Goal: Task Accomplishment & Management: Use online tool/utility

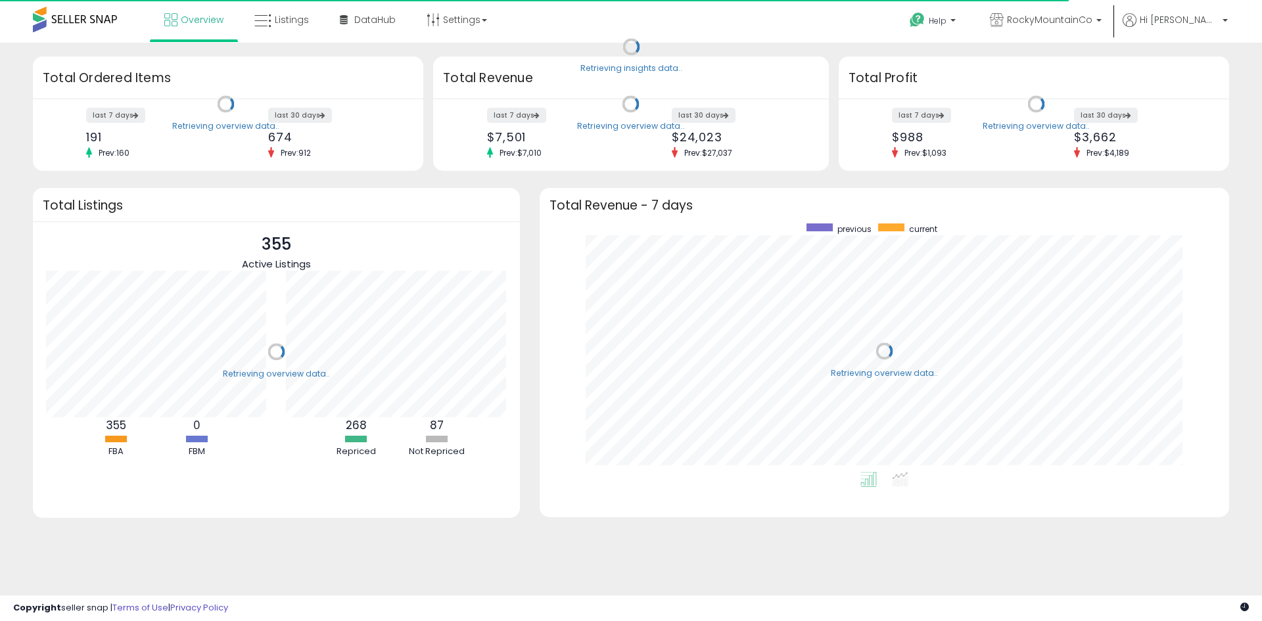
scroll to position [248, 663]
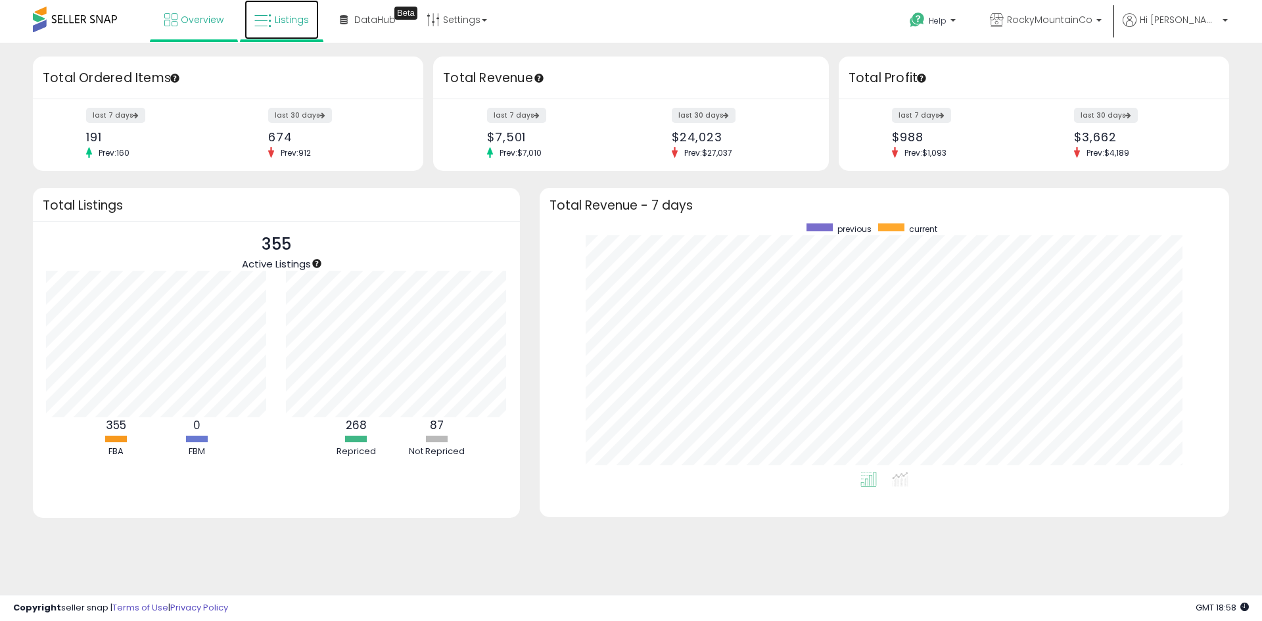
click at [304, 15] on span "Listings" at bounding box center [292, 19] width 34 height 13
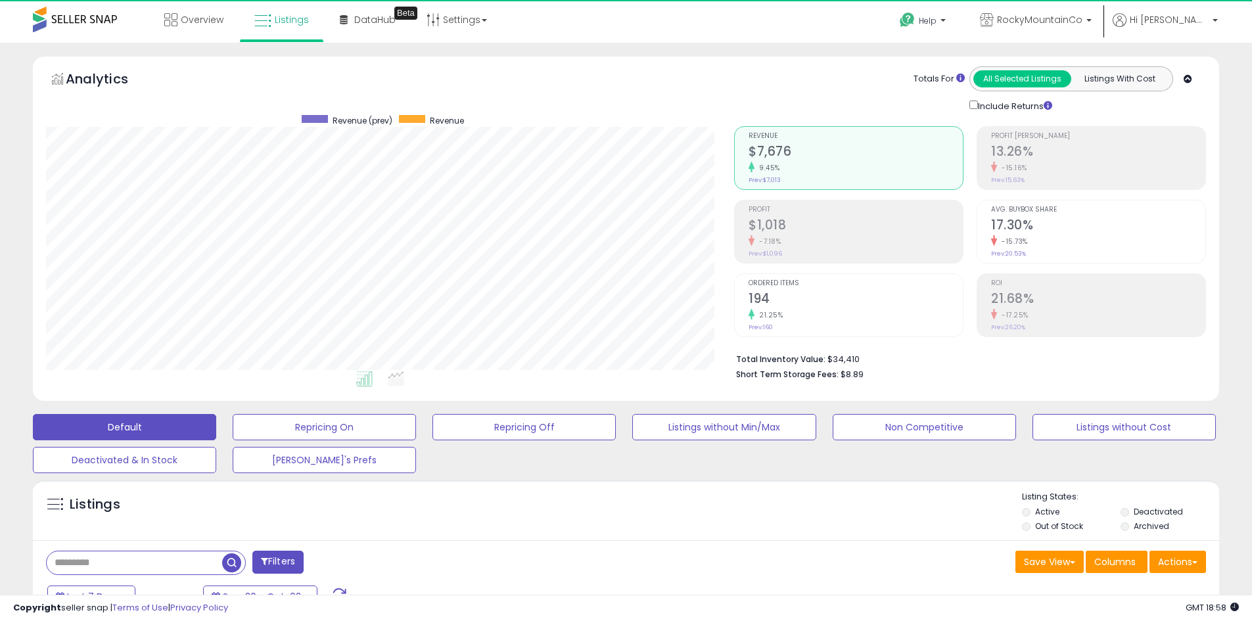
scroll to position [269, 688]
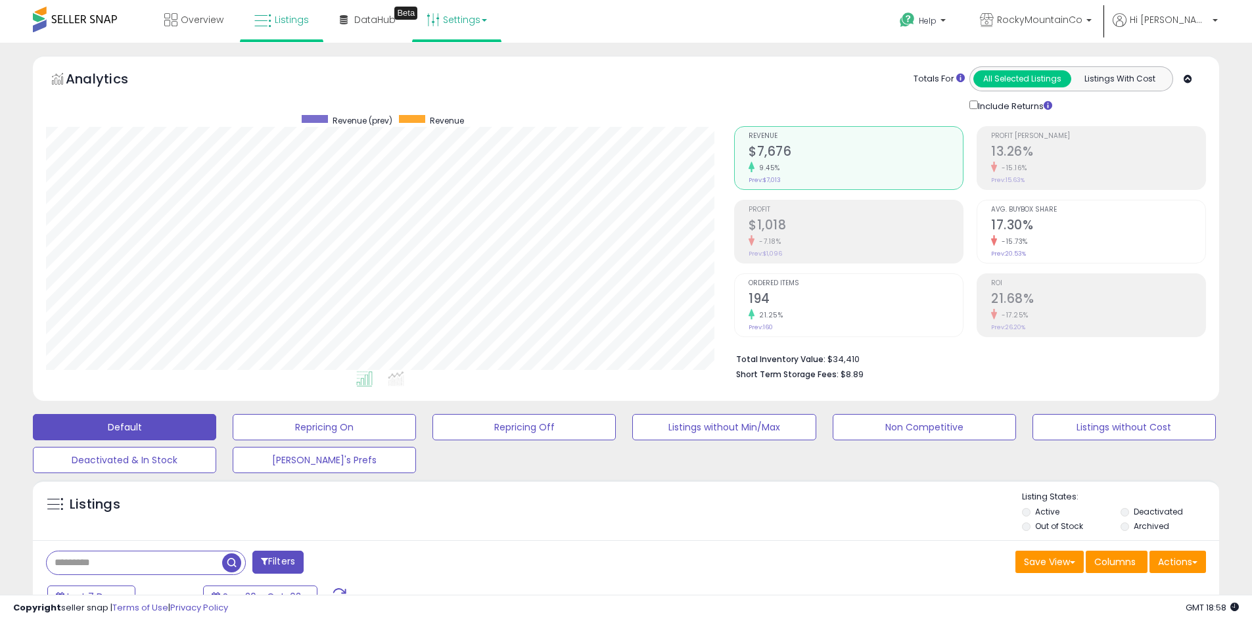
click at [459, 24] on link "Settings" at bounding box center [457, 19] width 80 height 39
click at [553, 34] on div "Overview Listings Beta" at bounding box center [404, 28] width 828 height 56
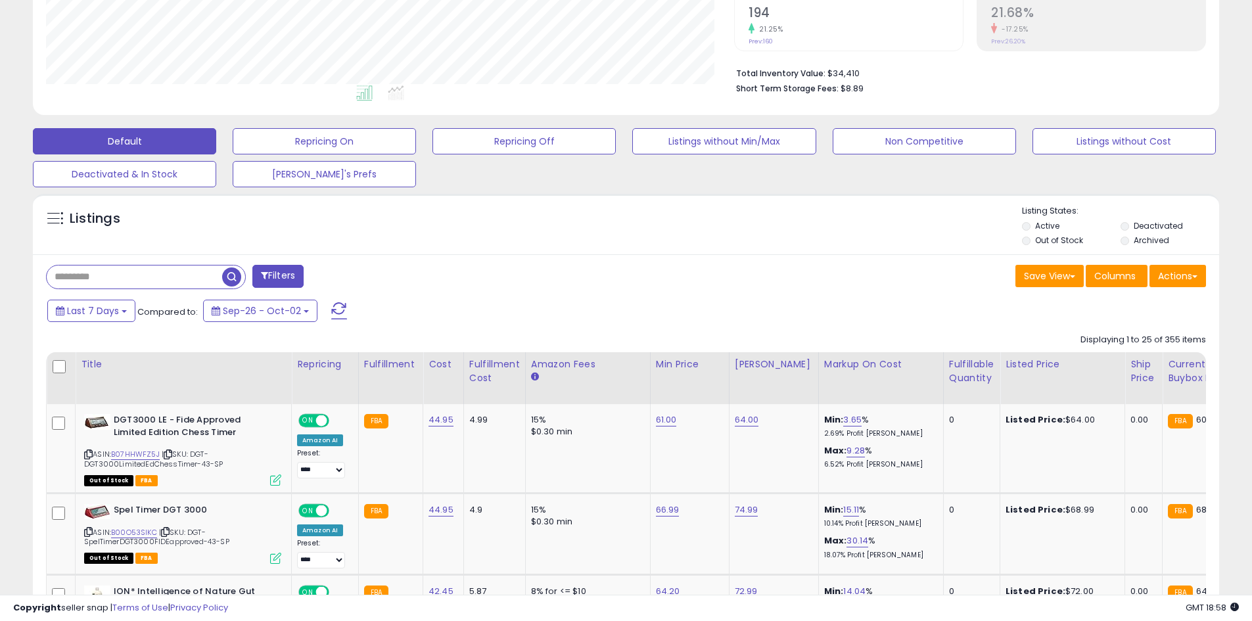
scroll to position [329, 0]
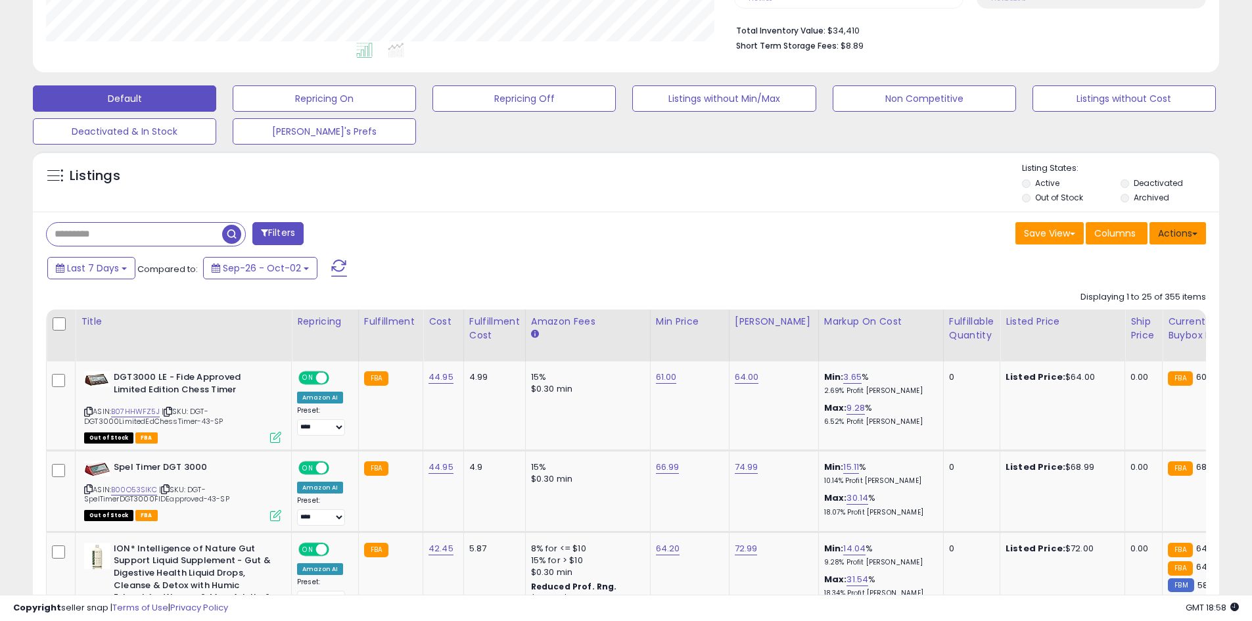
click at [1186, 222] on button "Actions" at bounding box center [1177, 233] width 57 height 22
click at [644, 197] on div "Listings" at bounding box center [626, 184] width 1186 height 45
click at [1165, 229] on button "Actions" at bounding box center [1177, 233] width 57 height 22
click at [1134, 313] on link "Export All Columns" at bounding box center [1124, 317] width 144 height 20
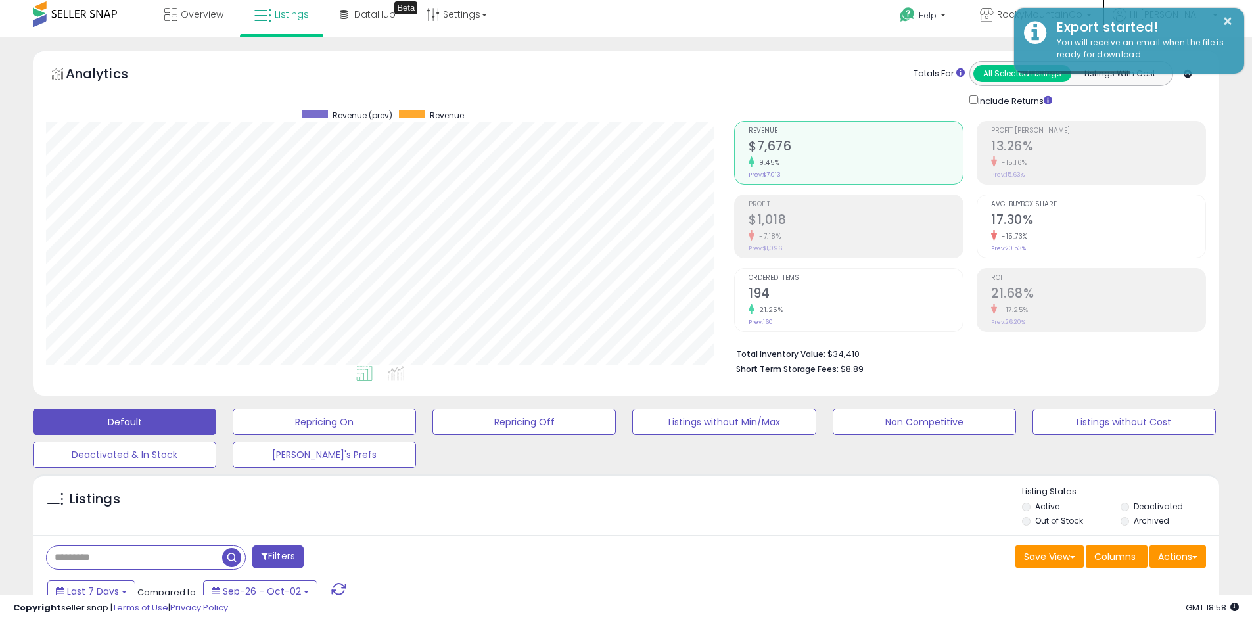
scroll to position [0, 0]
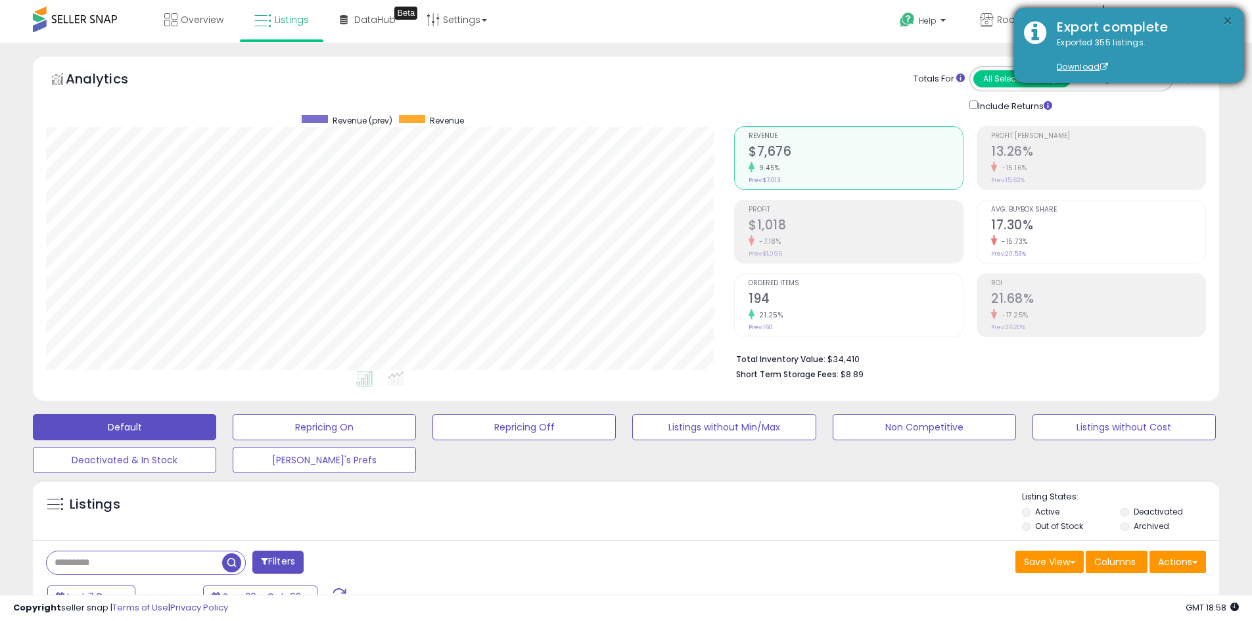
click at [1228, 22] on button "×" at bounding box center [1227, 21] width 11 height 16
